Goal: Task Accomplishment & Management: Manage account settings

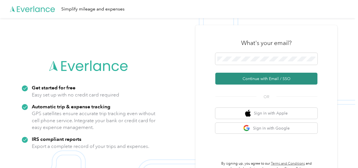
click at [252, 79] on button "Continue with Email / SSO" at bounding box center [266, 79] width 102 height 12
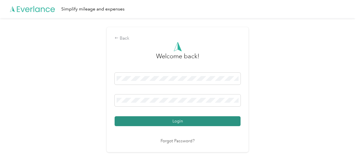
click at [201, 118] on button "Login" at bounding box center [177, 121] width 126 height 10
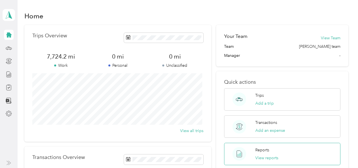
click at [253, 156] on div "Reports View reports" at bounding box center [282, 154] width 116 height 22
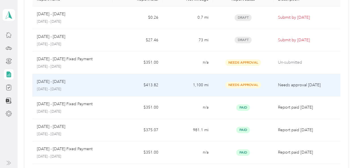
scroll to position [55, 0]
